Goal: Information Seeking & Learning: Learn about a topic

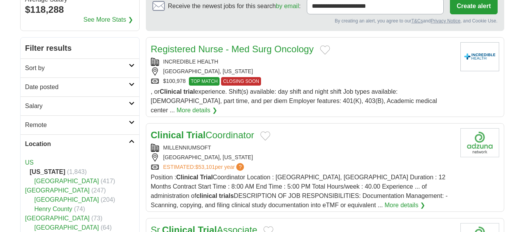
scroll to position [93, 0]
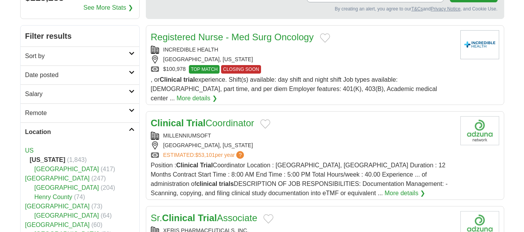
click at [133, 109] on icon at bounding box center [132, 111] width 6 height 4
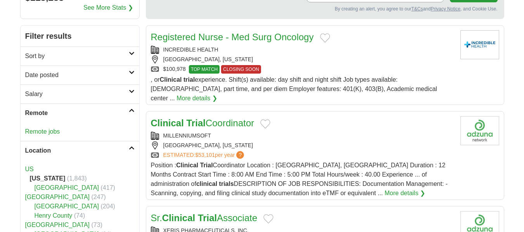
click at [52, 130] on link "Remote jobs" at bounding box center [42, 131] width 35 height 7
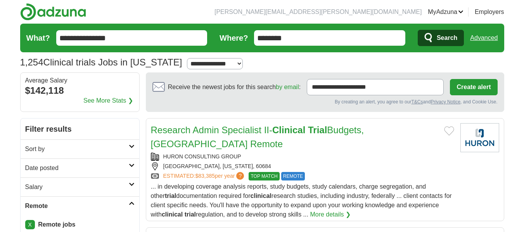
click at [133, 186] on icon at bounding box center [132, 185] width 6 height 4
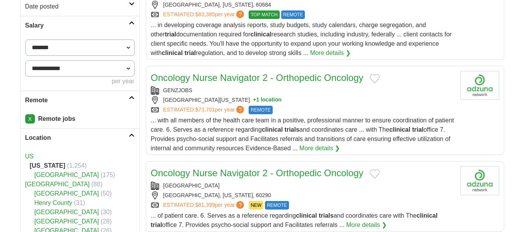
scroll to position [167, 0]
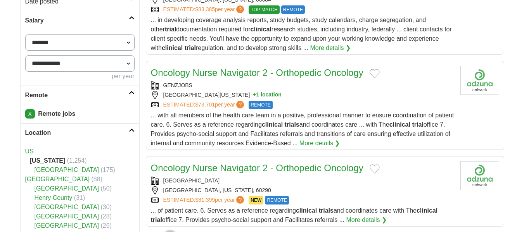
click at [59, 41] on select "**********" at bounding box center [79, 42] width 109 height 16
select select "******"
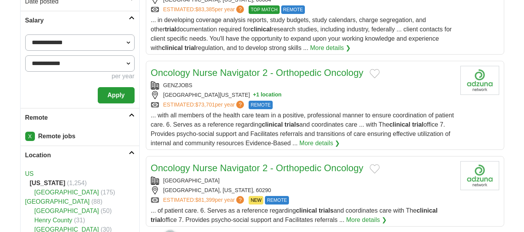
click at [112, 96] on button "Apply" at bounding box center [116, 95] width 36 height 16
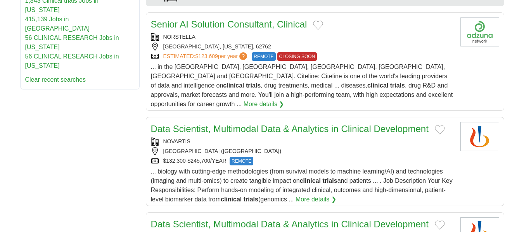
scroll to position [752, 0]
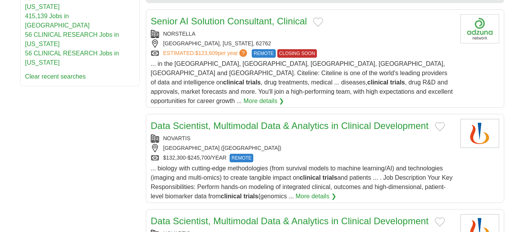
click at [242, 21] on link "Senior AI Solution Consultant, Clinical" at bounding box center [229, 21] width 156 height 10
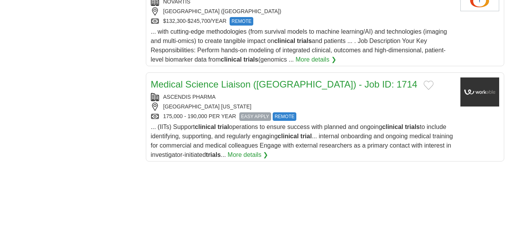
scroll to position [988, 0]
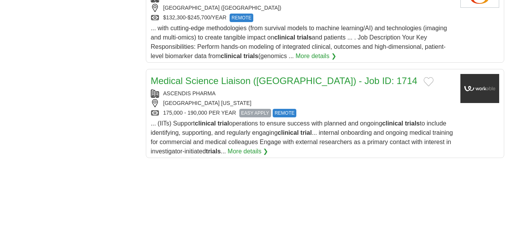
click at [197, 76] on link "Medical Science Liaison (Chicago) - Job ID: 1714" at bounding box center [284, 81] width 266 height 10
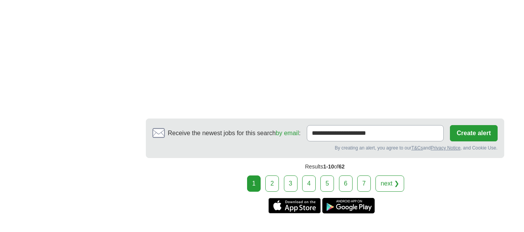
scroll to position [1461, 0]
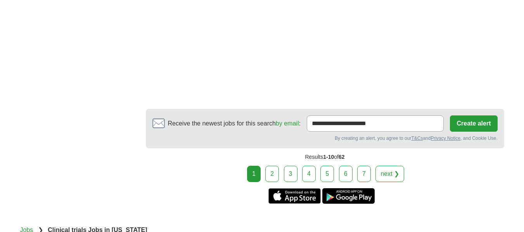
click at [275, 166] on link "2" at bounding box center [272, 174] width 14 height 16
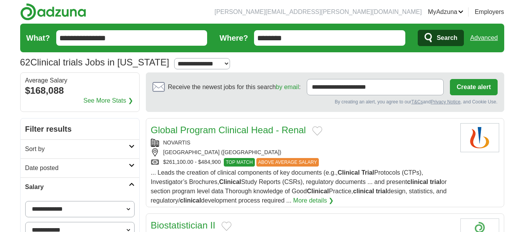
click at [213, 128] on link "Global Program Clinical Head - Renal" at bounding box center [228, 130] width 155 height 10
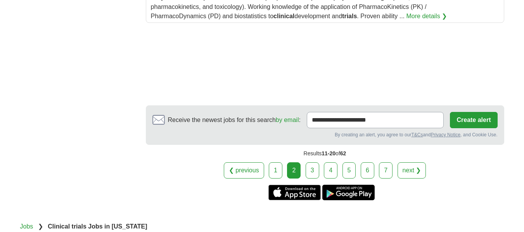
scroll to position [1147, 0]
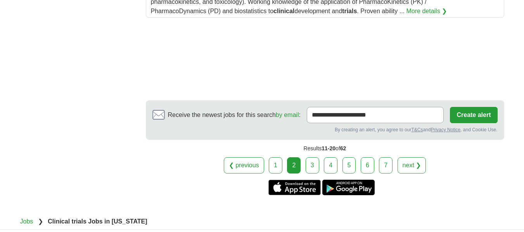
click at [312, 157] on link "3" at bounding box center [312, 165] width 14 height 16
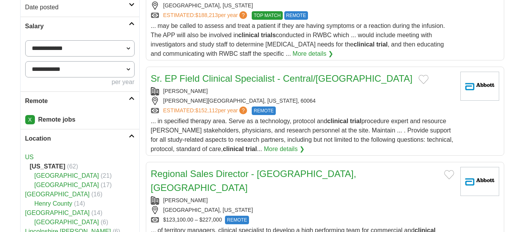
scroll to position [164, 0]
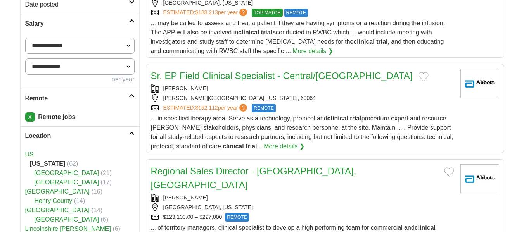
click at [267, 78] on link "Sr. EP Field Clinical Specialist - Central/Western US" at bounding box center [282, 76] width 262 height 10
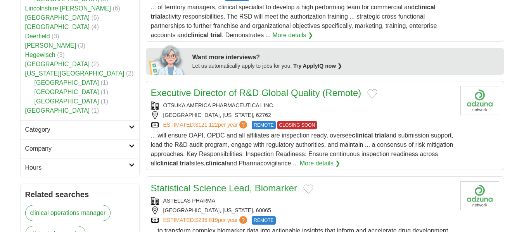
scroll to position [381, 0]
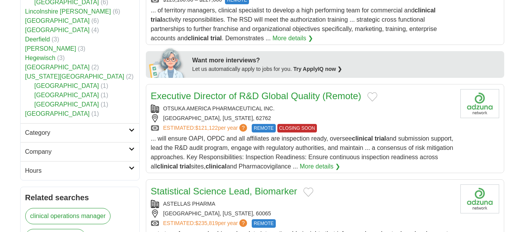
click at [282, 91] on link "Executive Director of R&D Global Quality (Remote)" at bounding box center [256, 96] width 210 height 10
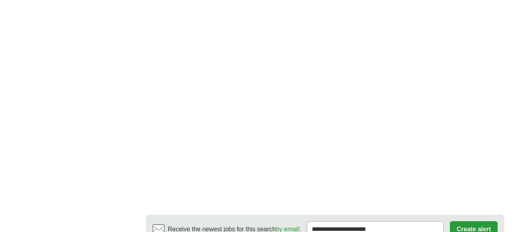
scroll to position [1456, 0]
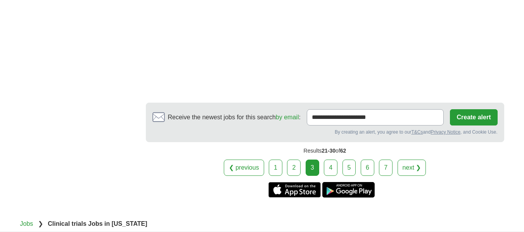
click at [329, 160] on link "4" at bounding box center [331, 168] width 14 height 16
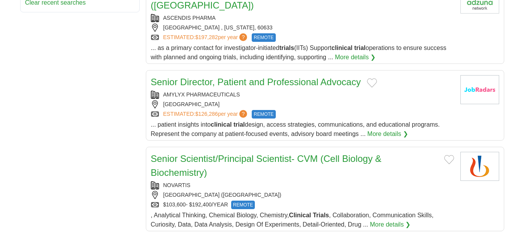
scroll to position [768, 0]
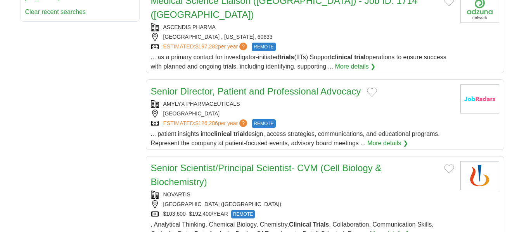
click at [288, 86] on link "Senior Director, Patient and Professional Advocacy" at bounding box center [256, 91] width 210 height 10
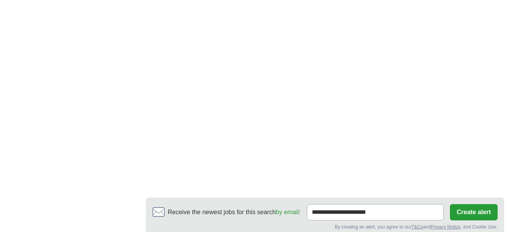
scroll to position [1354, 0]
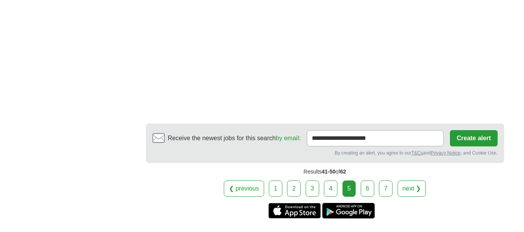
scroll to position [1395, 0]
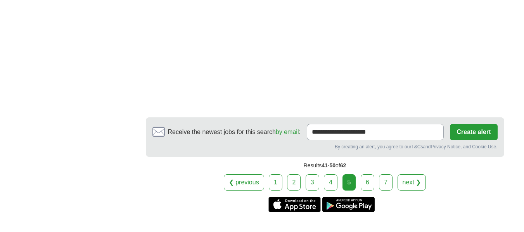
click at [365, 184] on link "6" at bounding box center [367, 182] width 14 height 16
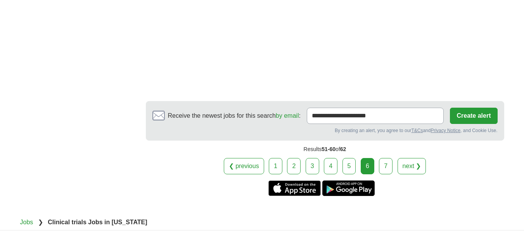
scroll to position [1407, 0]
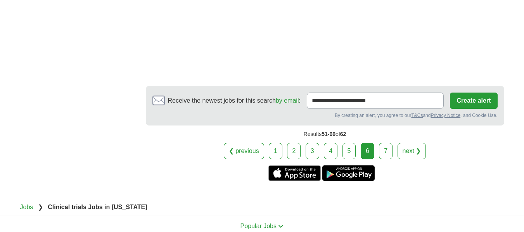
click at [385, 151] on link "7" at bounding box center [386, 151] width 14 height 16
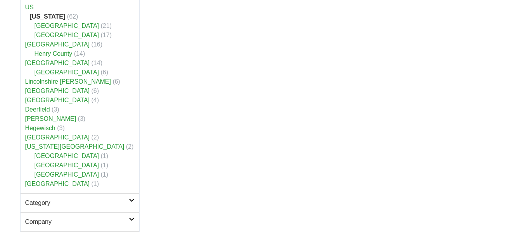
scroll to position [312, 0]
